Goal: Information Seeking & Learning: Learn about a topic

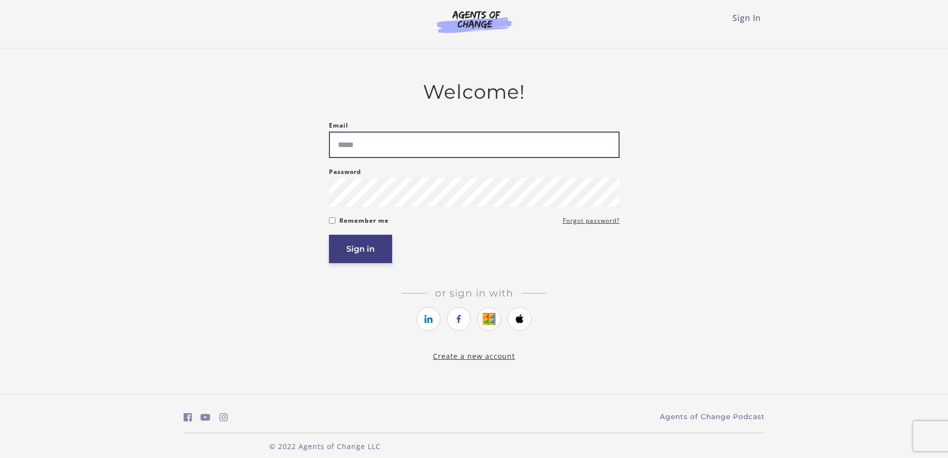
type input "**********"
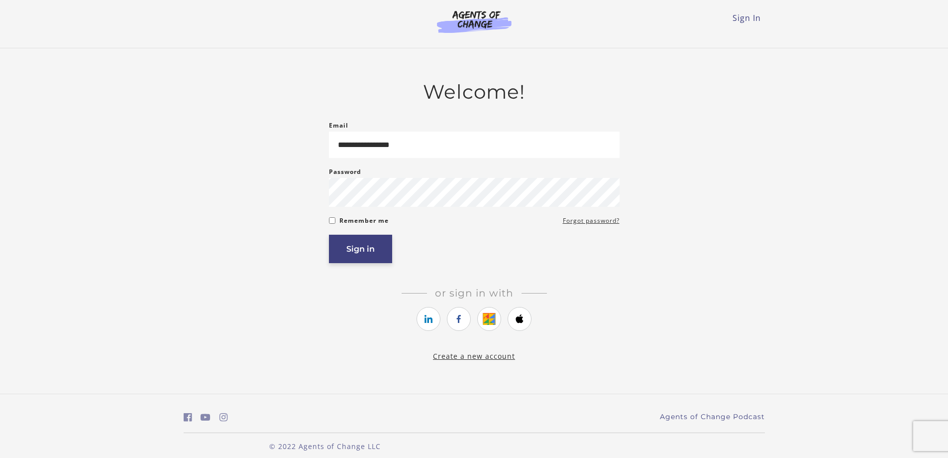
click at [367, 258] on button "Sign in" at bounding box center [360, 248] width 63 height 28
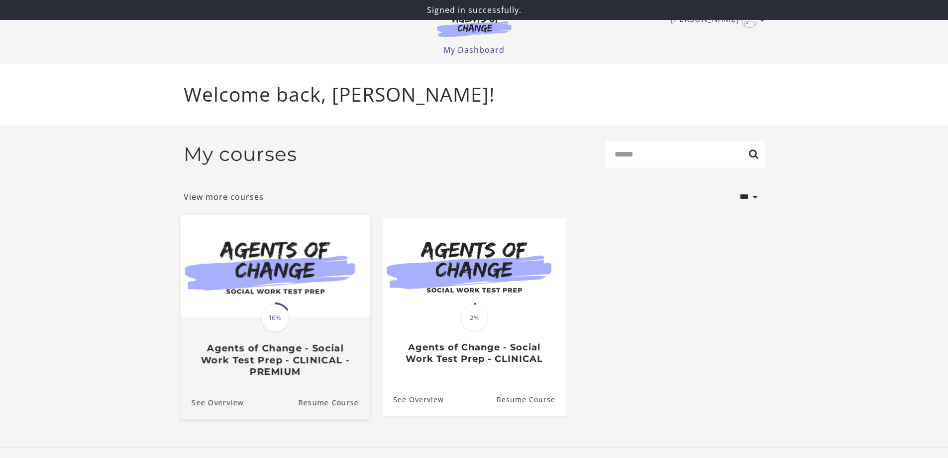
click at [275, 259] on img at bounding box center [274, 266] width 189 height 102
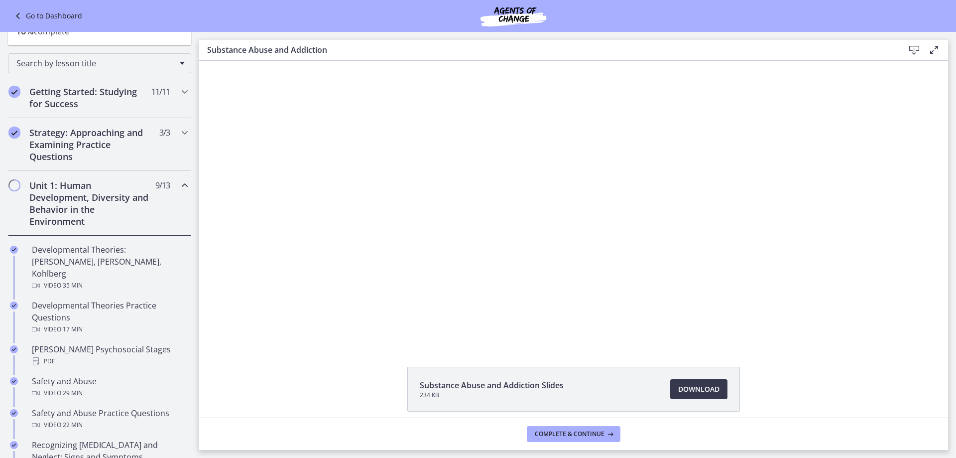
scroll to position [100, 0]
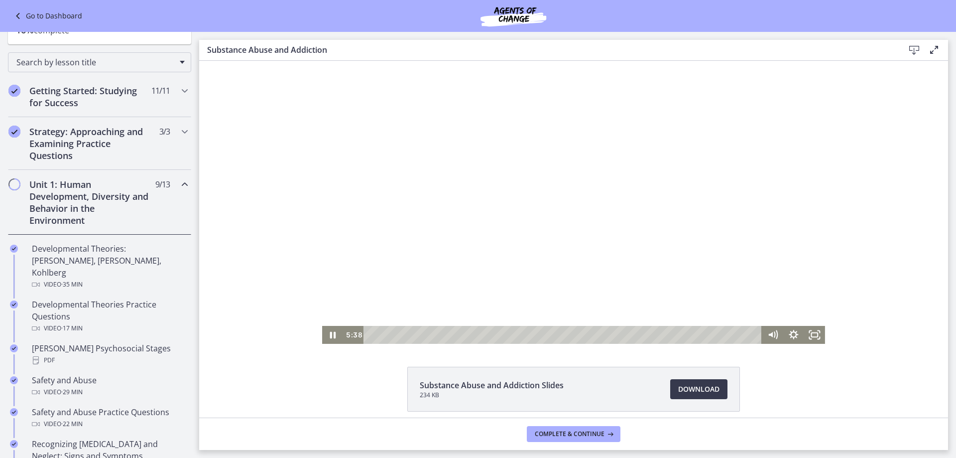
click at [341, 306] on div at bounding box center [573, 202] width 503 height 283
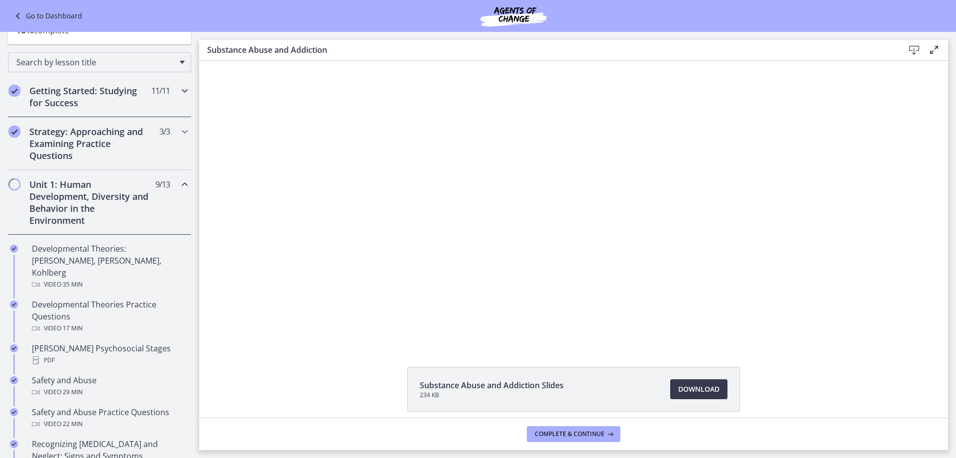
click at [181, 95] on icon "Chapters" at bounding box center [185, 91] width 12 height 12
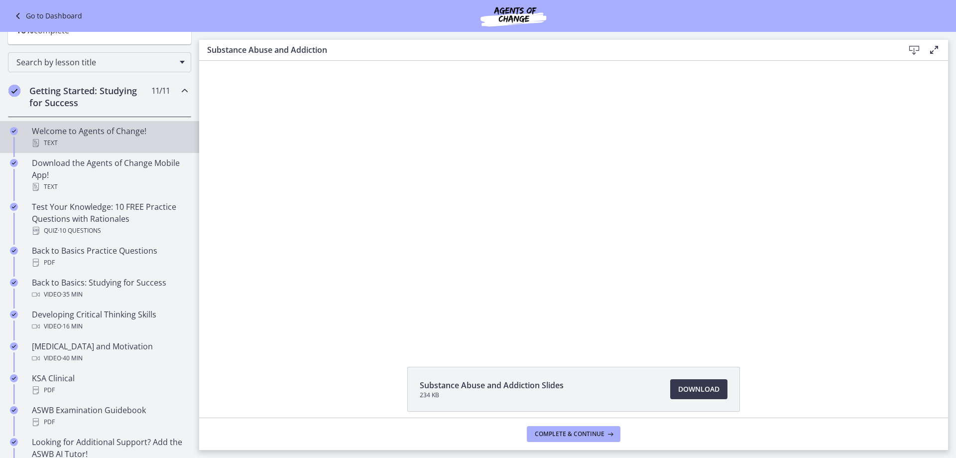
click at [67, 140] on div "Text" at bounding box center [109, 143] width 155 height 12
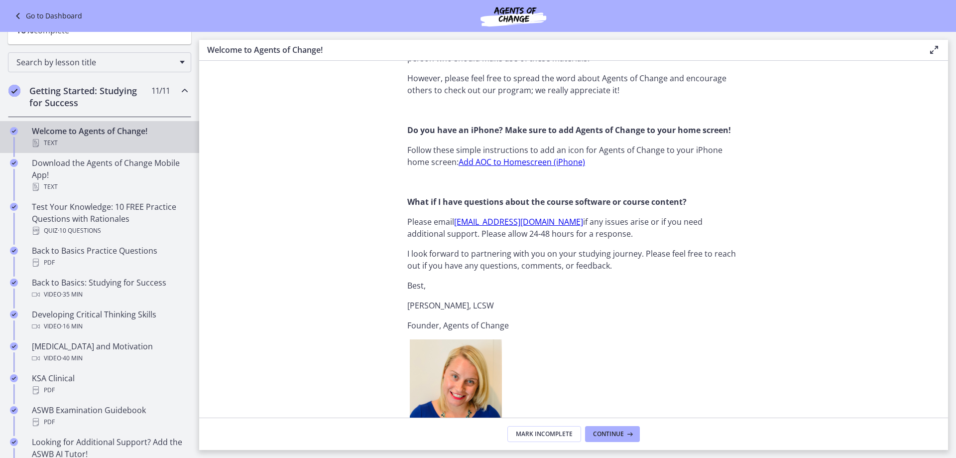
scroll to position [1195, 0]
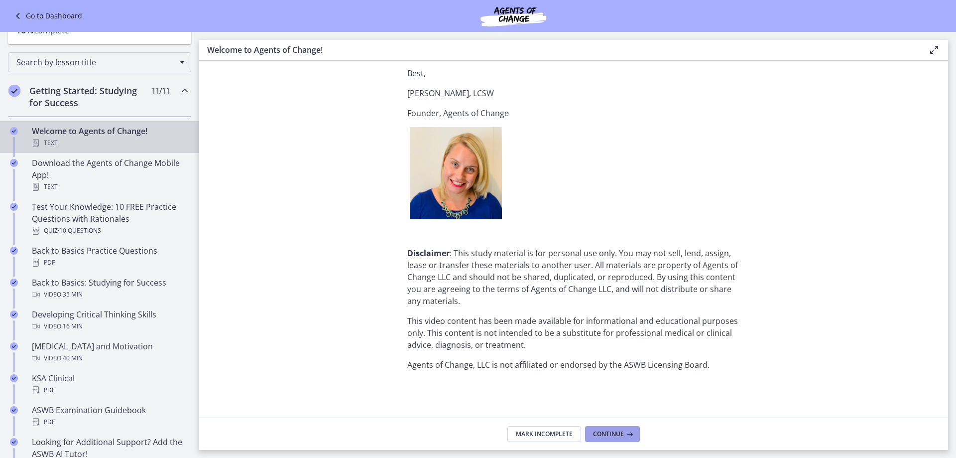
click at [630, 432] on icon at bounding box center [629, 434] width 10 height 8
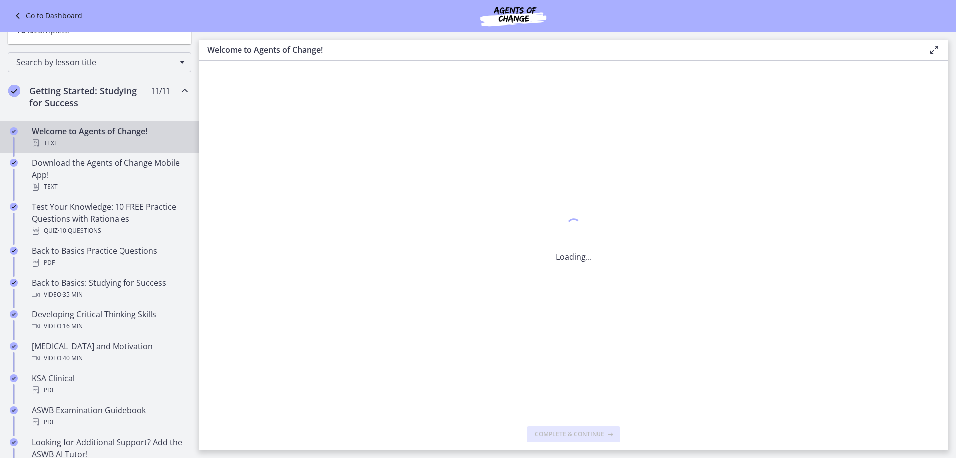
scroll to position [0, 0]
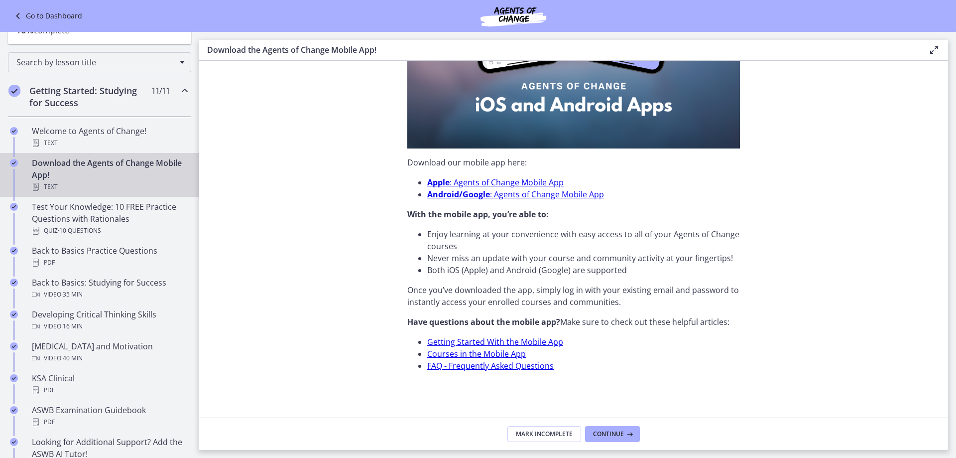
scroll to position [253, 0]
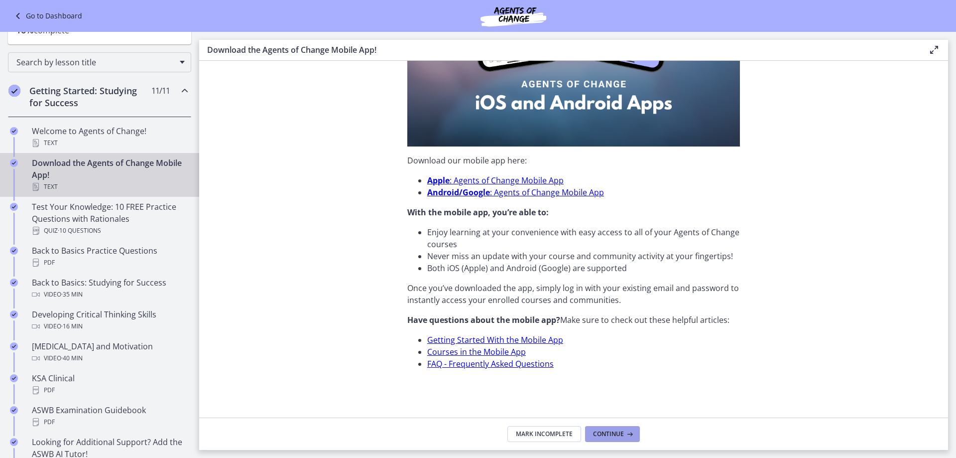
click at [617, 431] on span "Continue" at bounding box center [608, 434] width 31 height 8
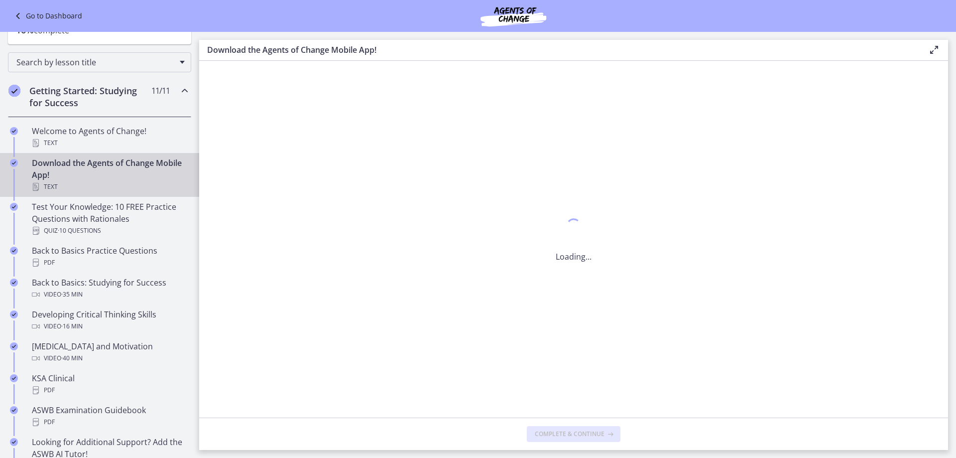
scroll to position [0, 0]
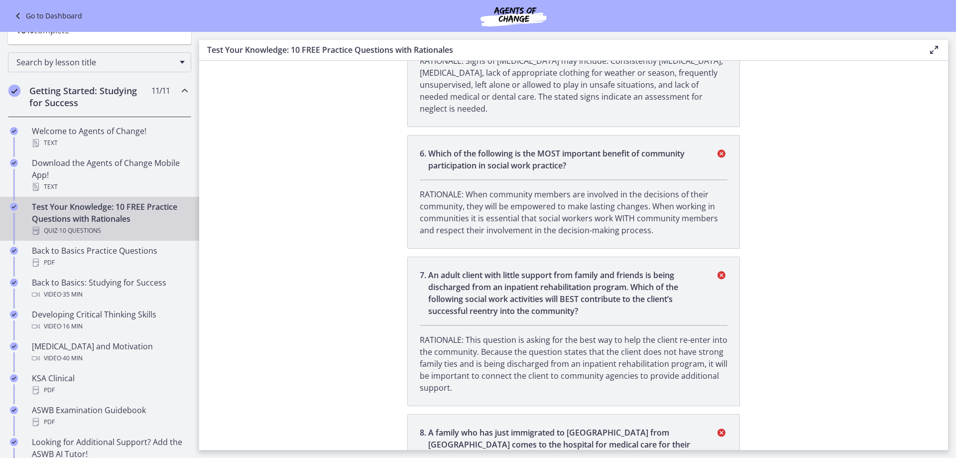
scroll to position [935, 0]
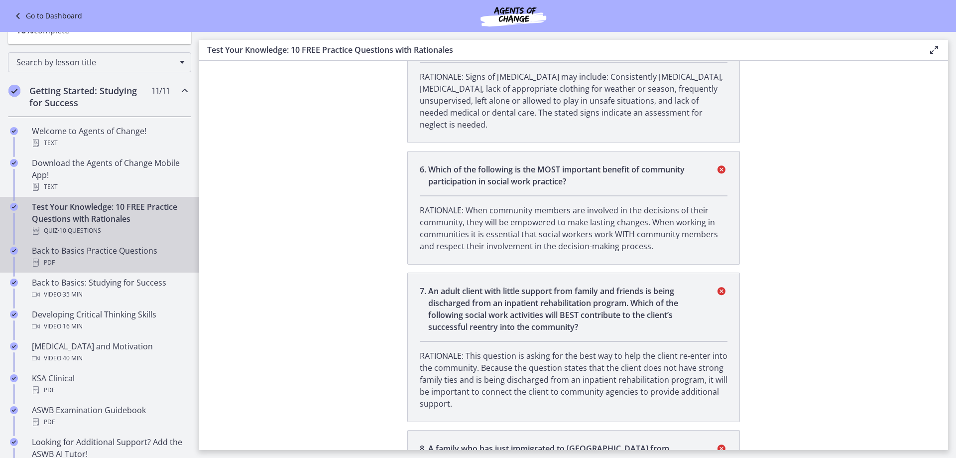
click at [69, 262] on div "PDF" at bounding box center [109, 262] width 155 height 12
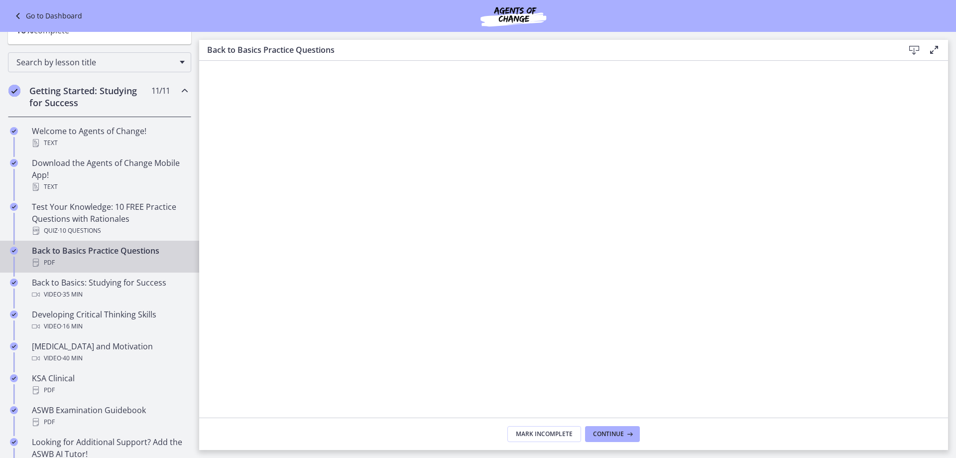
click at [914, 49] on icon at bounding box center [914, 50] width 12 height 12
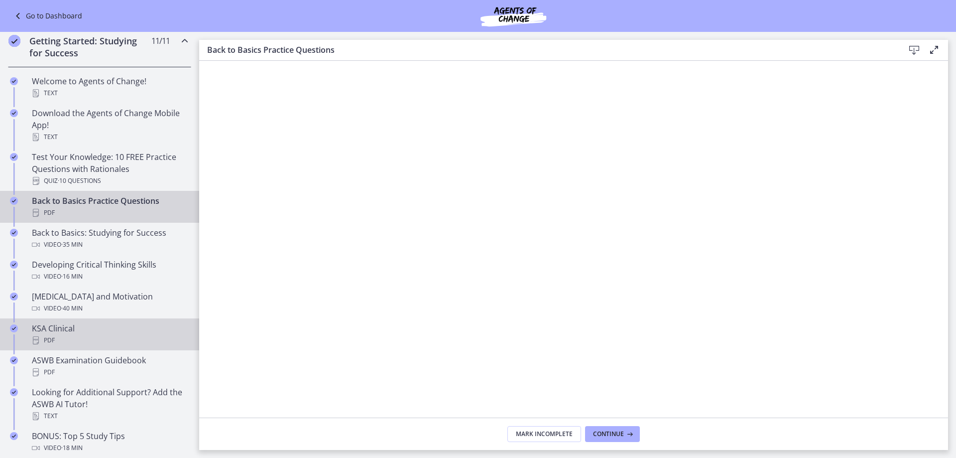
click at [57, 333] on div "KSA Clinical PDF" at bounding box center [109, 334] width 155 height 24
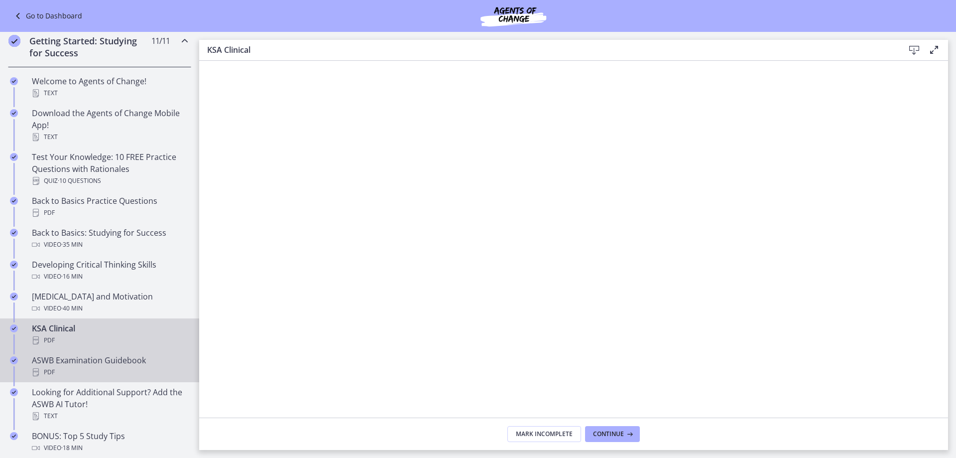
click at [109, 370] on div "PDF" at bounding box center [109, 372] width 155 height 12
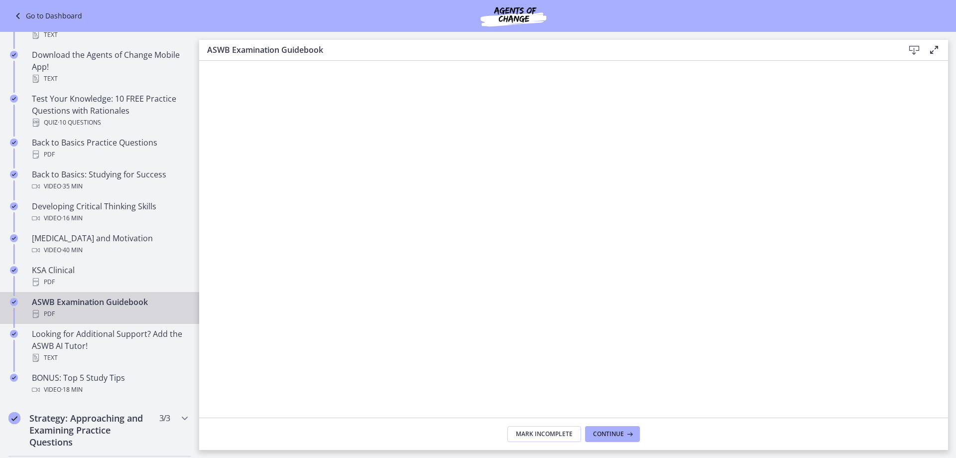
scroll to position [299, 0]
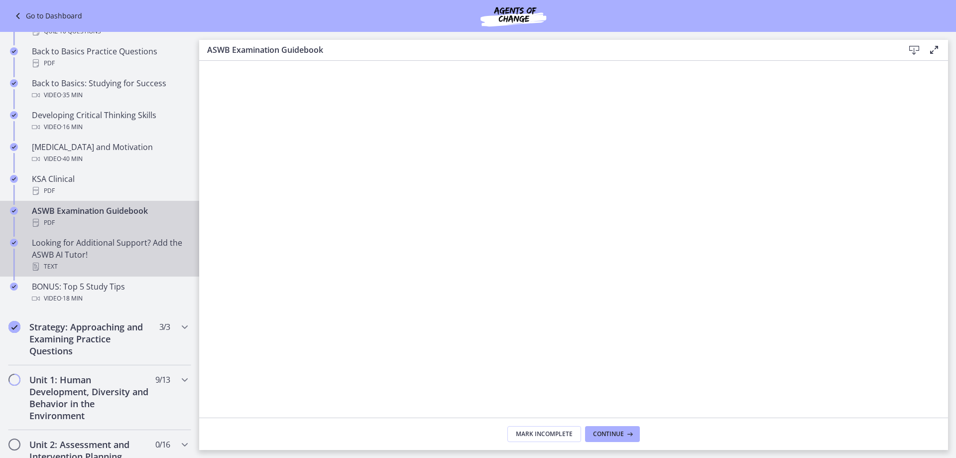
click at [55, 247] on div "Looking for Additional Support? Add the ASWB AI Tutor! Text" at bounding box center [109, 254] width 155 height 36
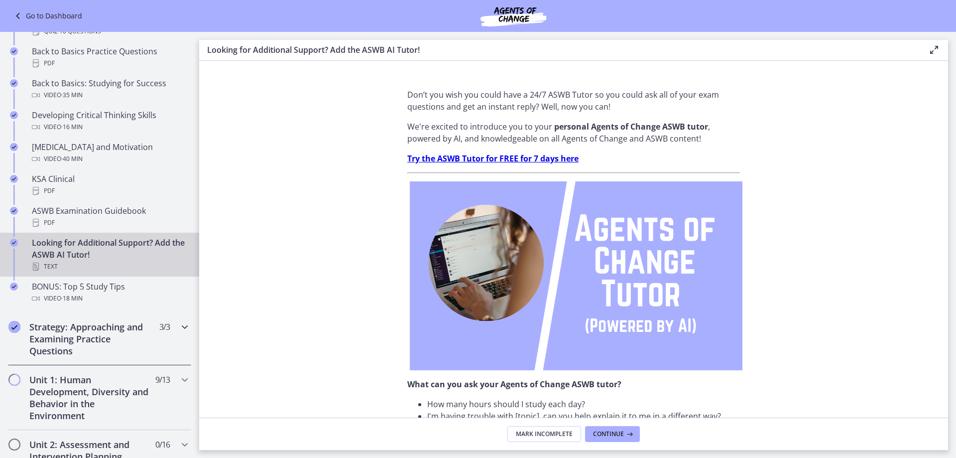
click at [81, 335] on h2 "Strategy: Approaching and Examining Practice Questions" at bounding box center [89, 339] width 121 height 36
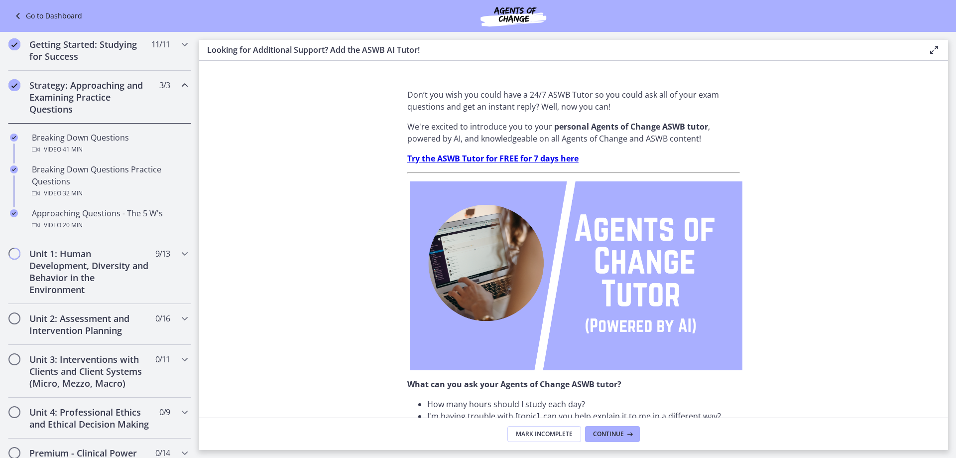
scroll to position [100, 0]
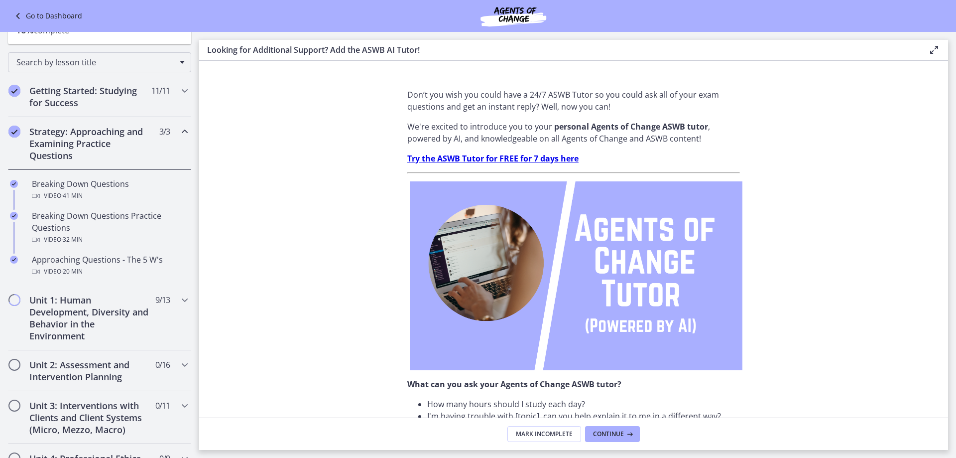
click at [179, 131] on icon "Chapters" at bounding box center [185, 131] width 12 height 12
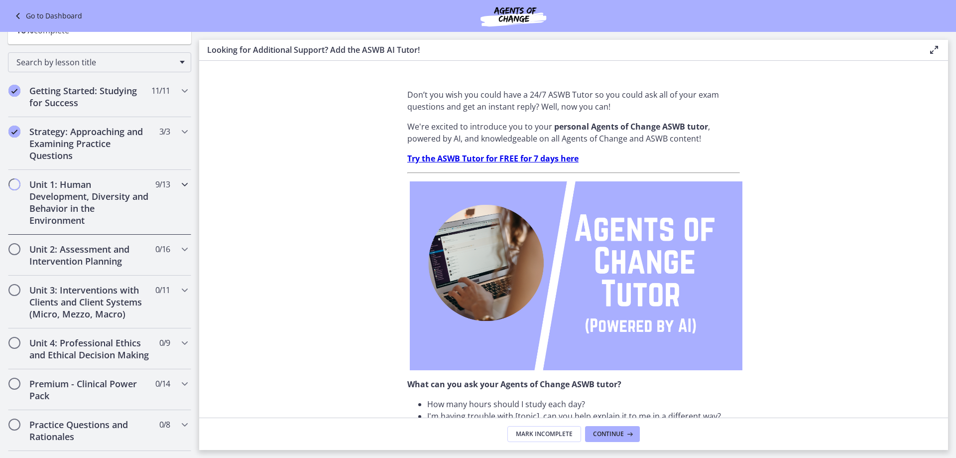
click at [179, 182] on icon "Chapters" at bounding box center [185, 184] width 12 height 12
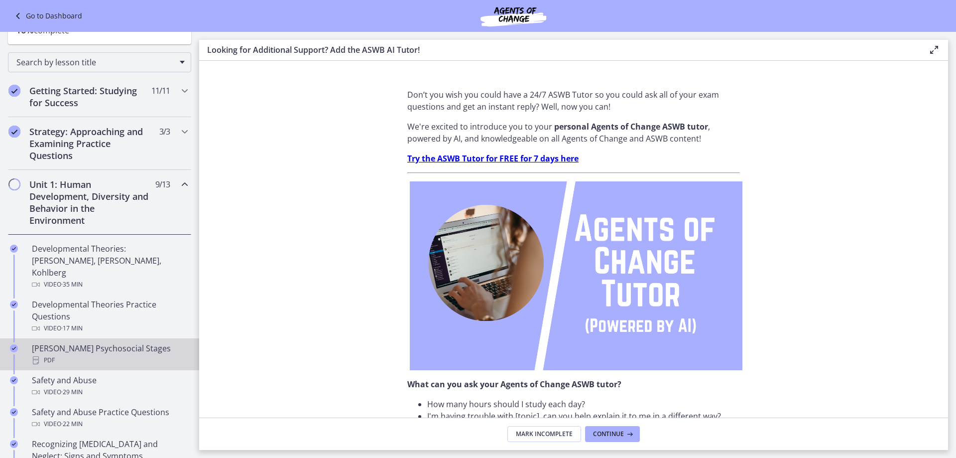
click at [60, 342] on div "Erikson's Psychosocial Stages PDF" at bounding box center [109, 354] width 155 height 24
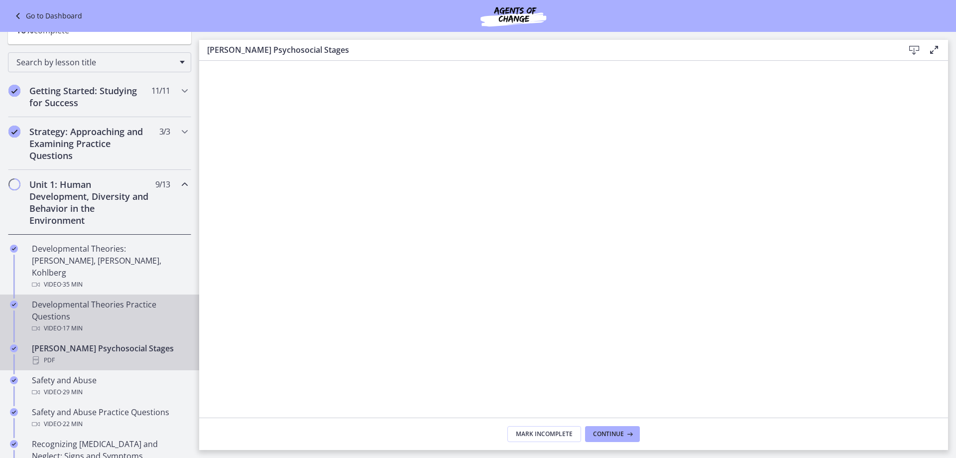
click at [142, 299] on div "Developmental Theories Practice Questions Video · 17 min" at bounding box center [109, 316] width 155 height 36
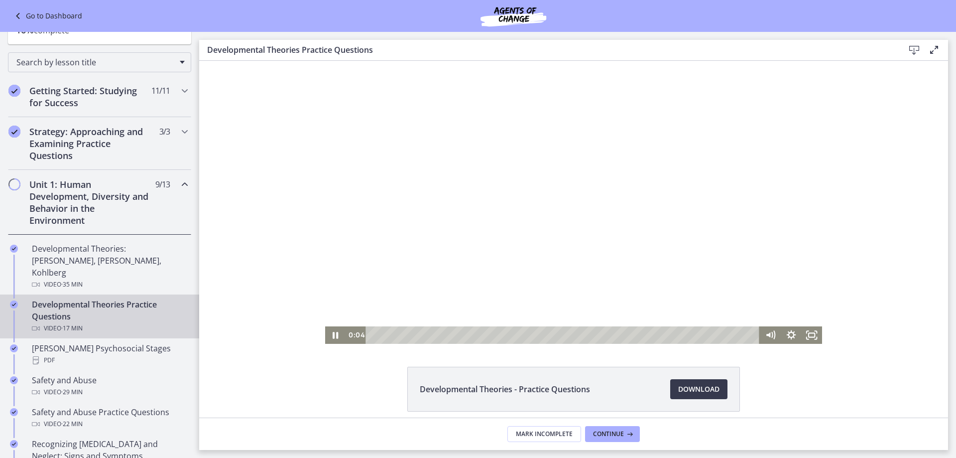
scroll to position [42, 0]
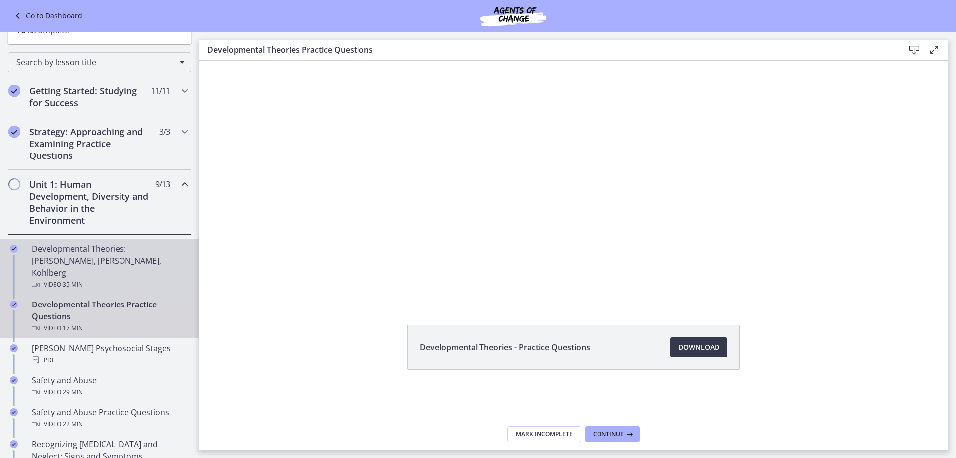
click at [61, 254] on div "Developmental Theories: Erikson, Piaget, Kohlberg Video · 35 min" at bounding box center [109, 266] width 155 height 48
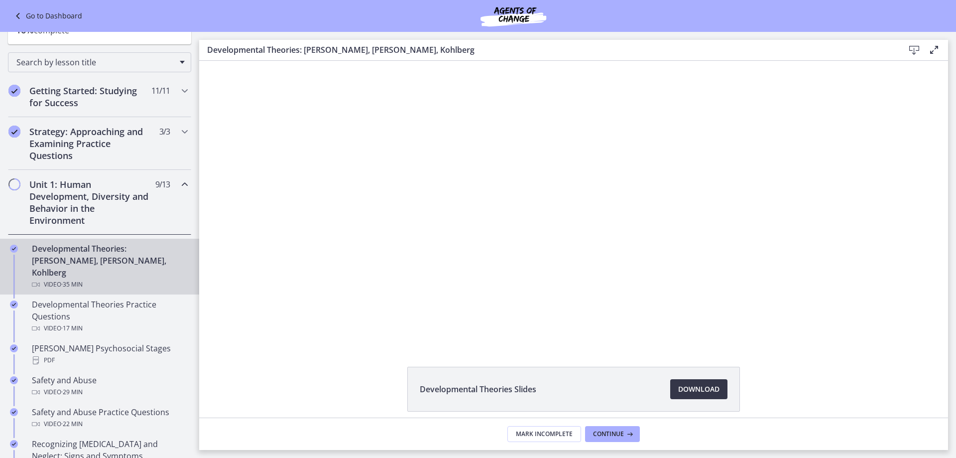
click at [701, 389] on span "Download Opens in a new window" at bounding box center [698, 389] width 41 height 12
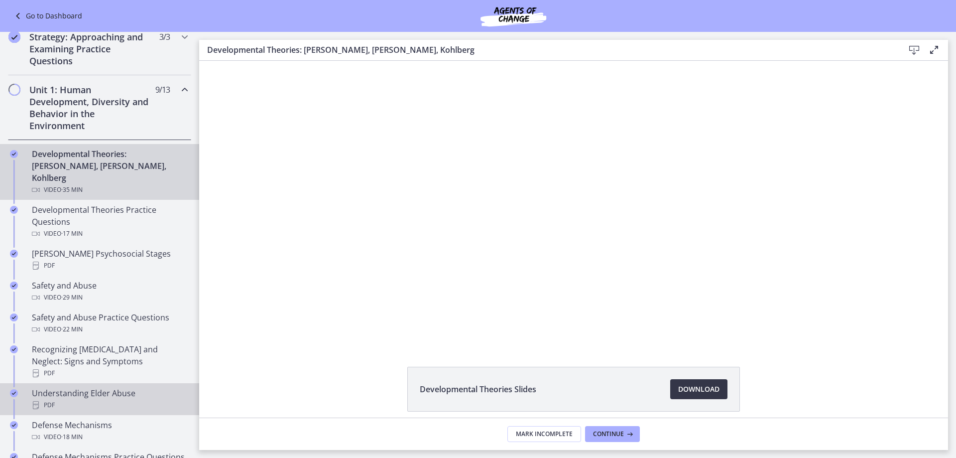
scroll to position [199, 0]
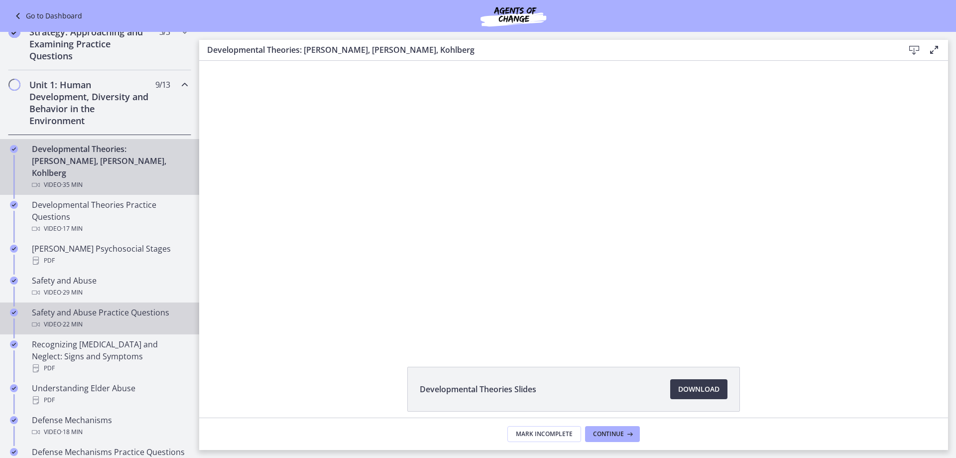
click at [72, 306] on div "Safety and Abuse Practice Questions Video · 22 min" at bounding box center [109, 318] width 155 height 24
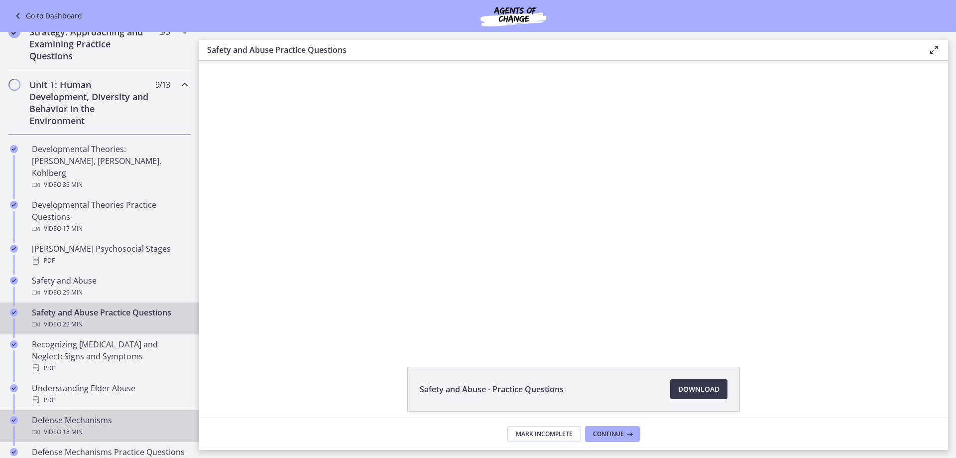
click at [96, 415] on div "Defense Mechanisms Video · 18 min" at bounding box center [109, 426] width 155 height 24
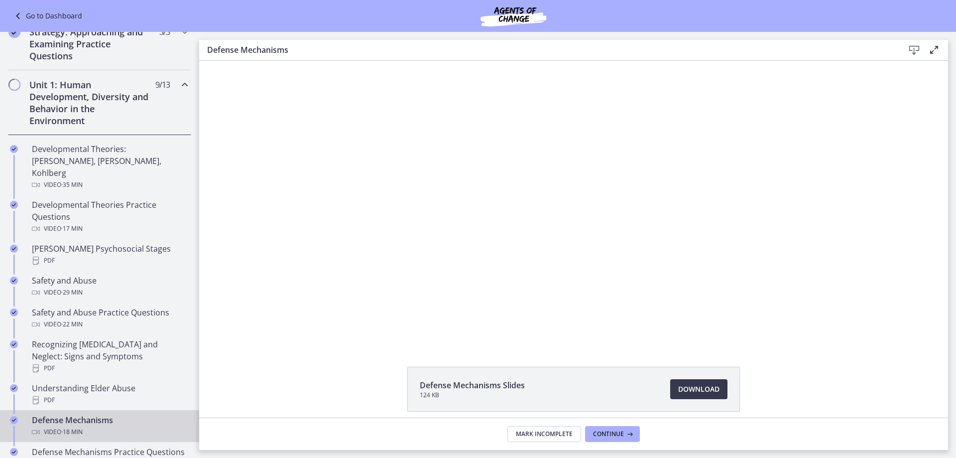
click at [704, 378] on li "Defense Mechanisms Slides 124 KB Download Opens in a new window" at bounding box center [573, 388] width 333 height 45
click at [695, 396] on link "Download Opens in a new window" at bounding box center [698, 389] width 57 height 20
click at [242, 171] on div "Click for sound @keyframes VOLUME_SMALL_WAVE_FLASH { 0% { opacity: 0; } 33% { o…" at bounding box center [573, 202] width 749 height 283
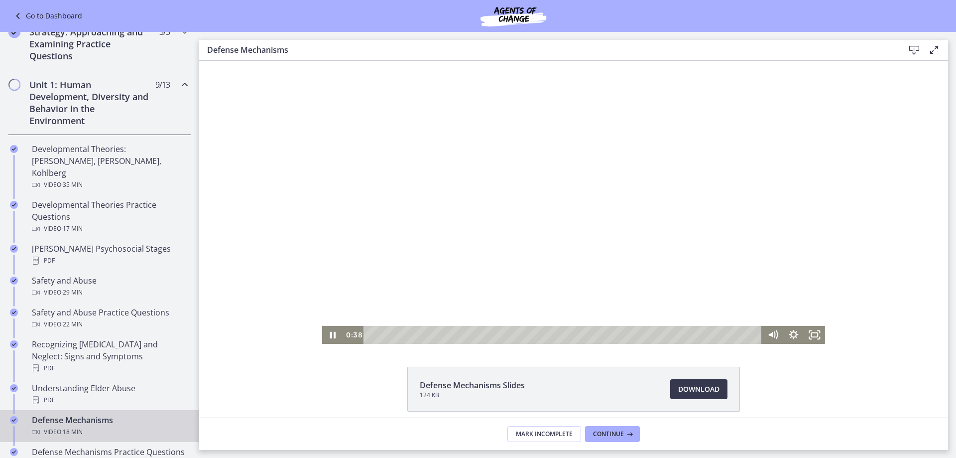
click at [477, 297] on div at bounding box center [573, 202] width 503 height 283
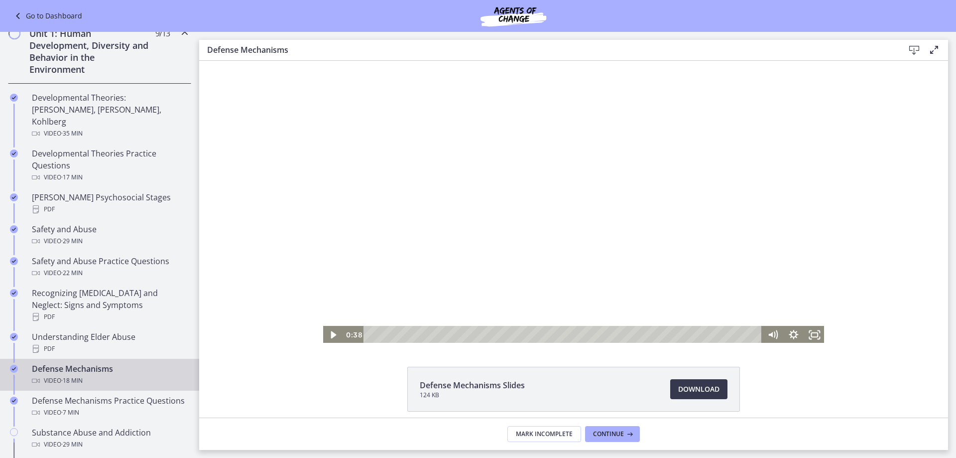
scroll to position [249, 0]
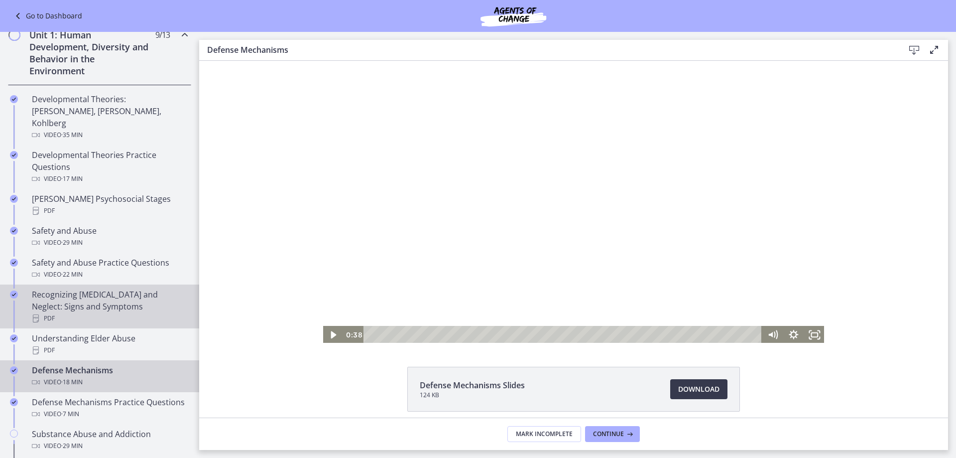
click at [88, 288] on div "Recognizing Child Abuse and Neglect: Signs and Symptoms PDF" at bounding box center [109, 306] width 155 height 36
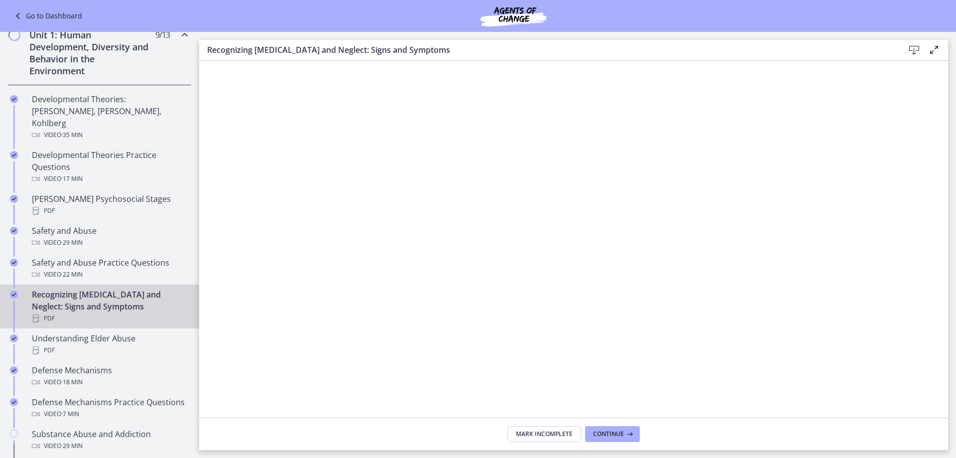
click at [916, 45] on icon at bounding box center [914, 50] width 12 height 12
click at [88, 332] on div "Understanding Elder Abuse PDF" at bounding box center [109, 344] width 155 height 24
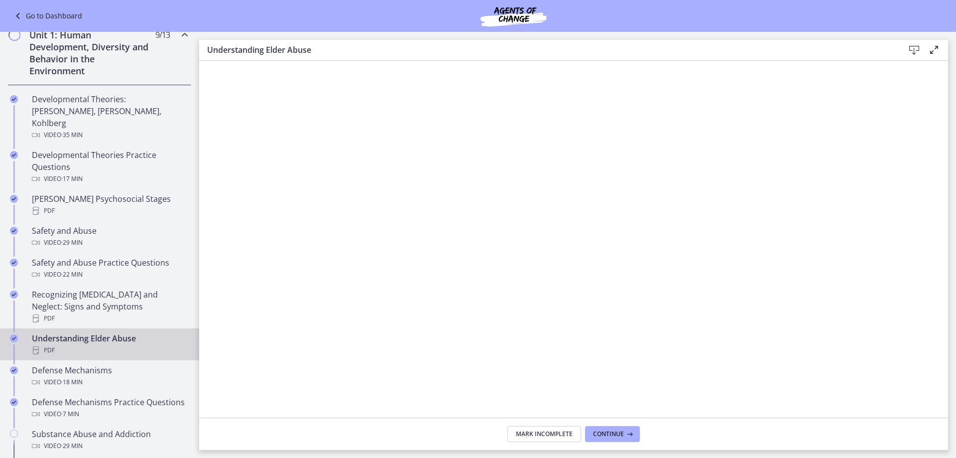
click at [920, 45] on icon at bounding box center [914, 50] width 12 height 12
